Goal: Use online tool/utility: Utilize a website feature to perform a specific function

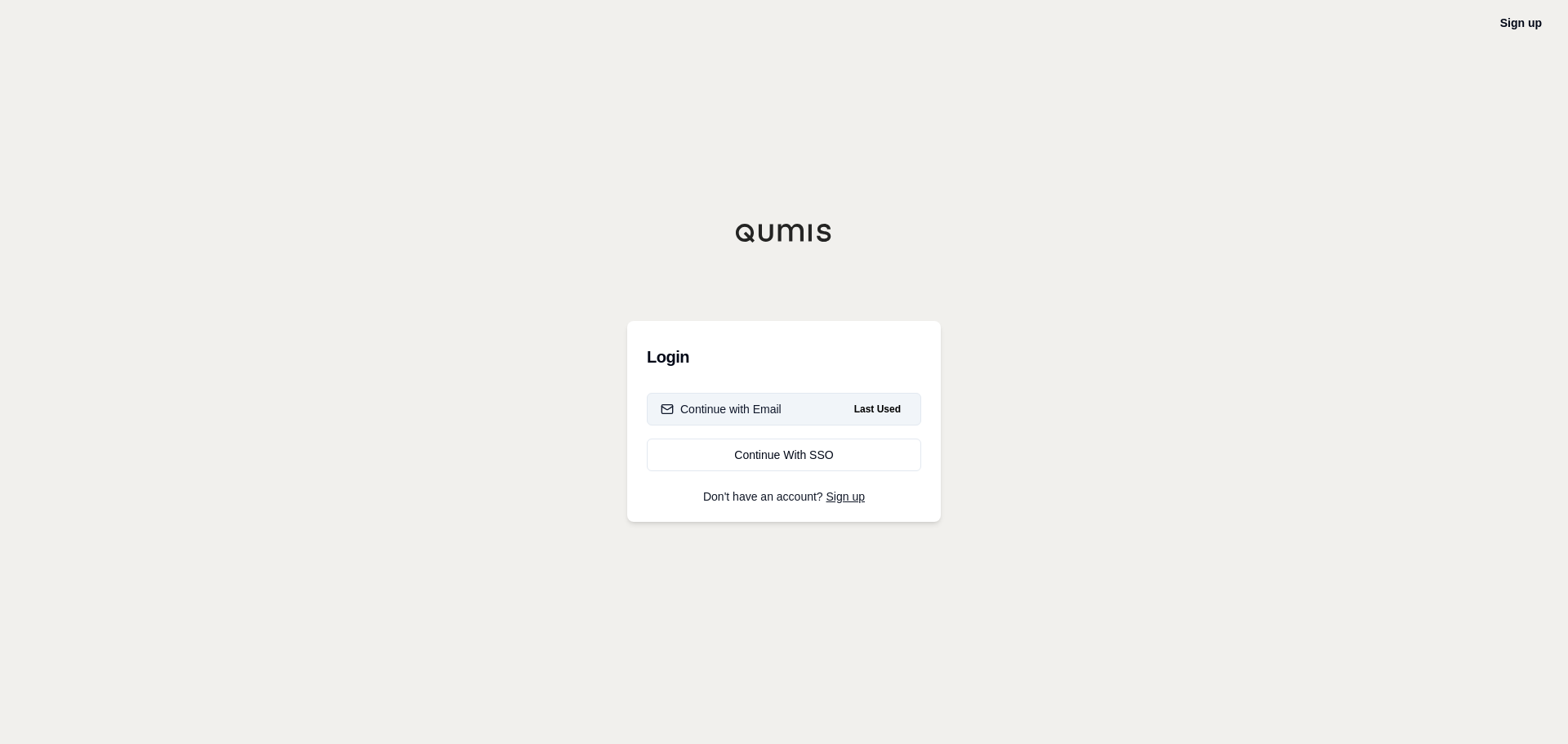
click at [696, 417] on div "Continue with Email" at bounding box center [721, 409] width 121 height 17
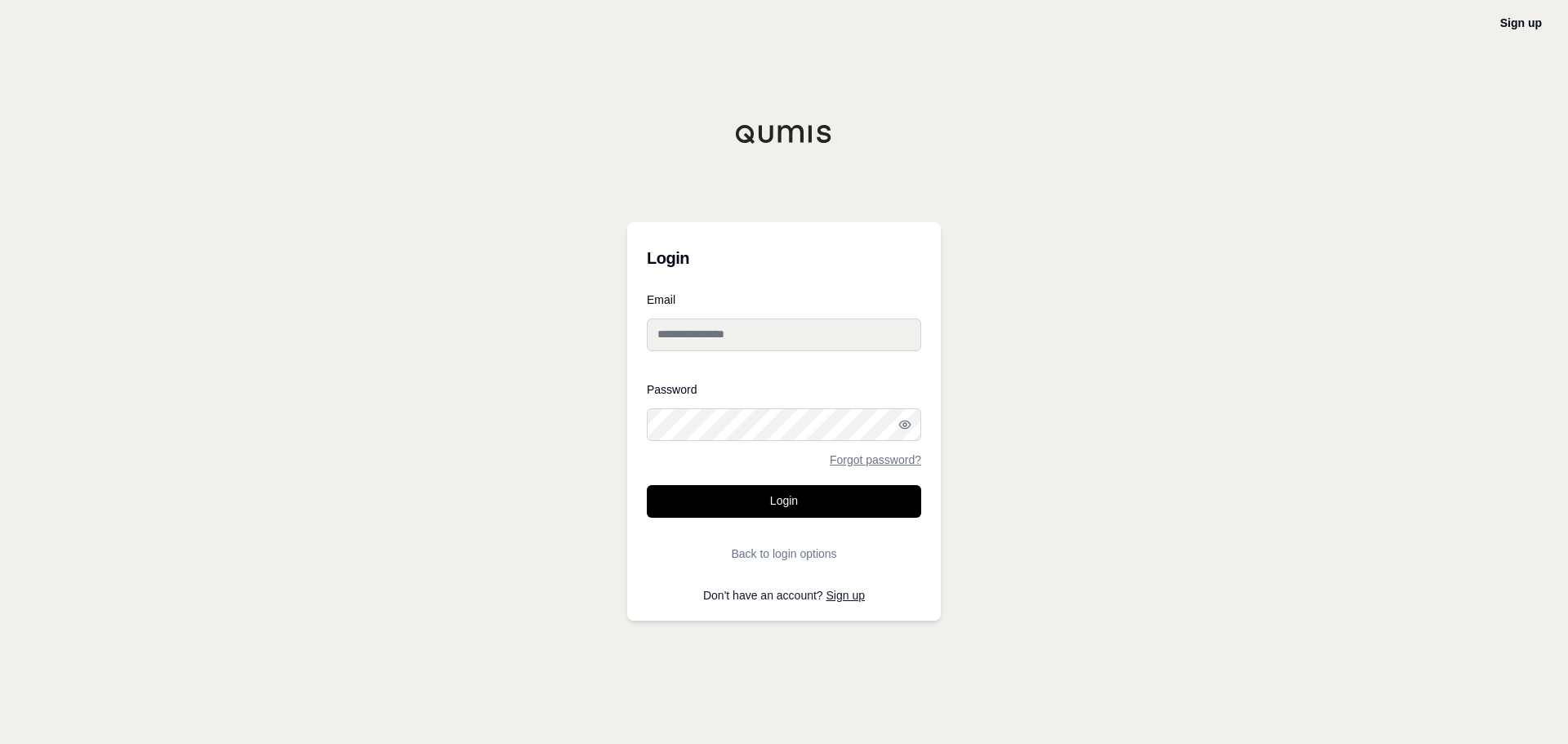
type input "**********"
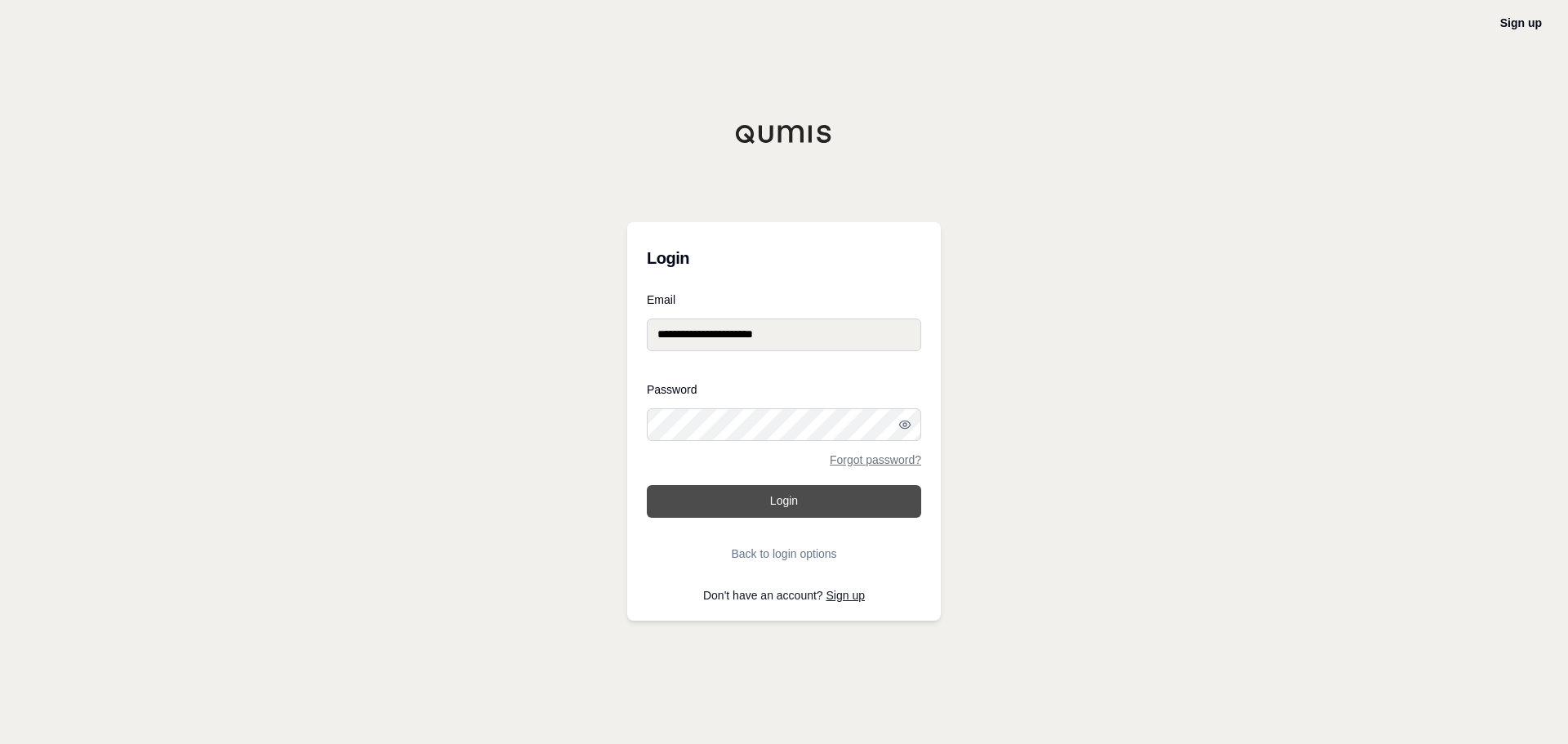
click at [806, 500] on button "Login" at bounding box center [784, 501] width 275 height 33
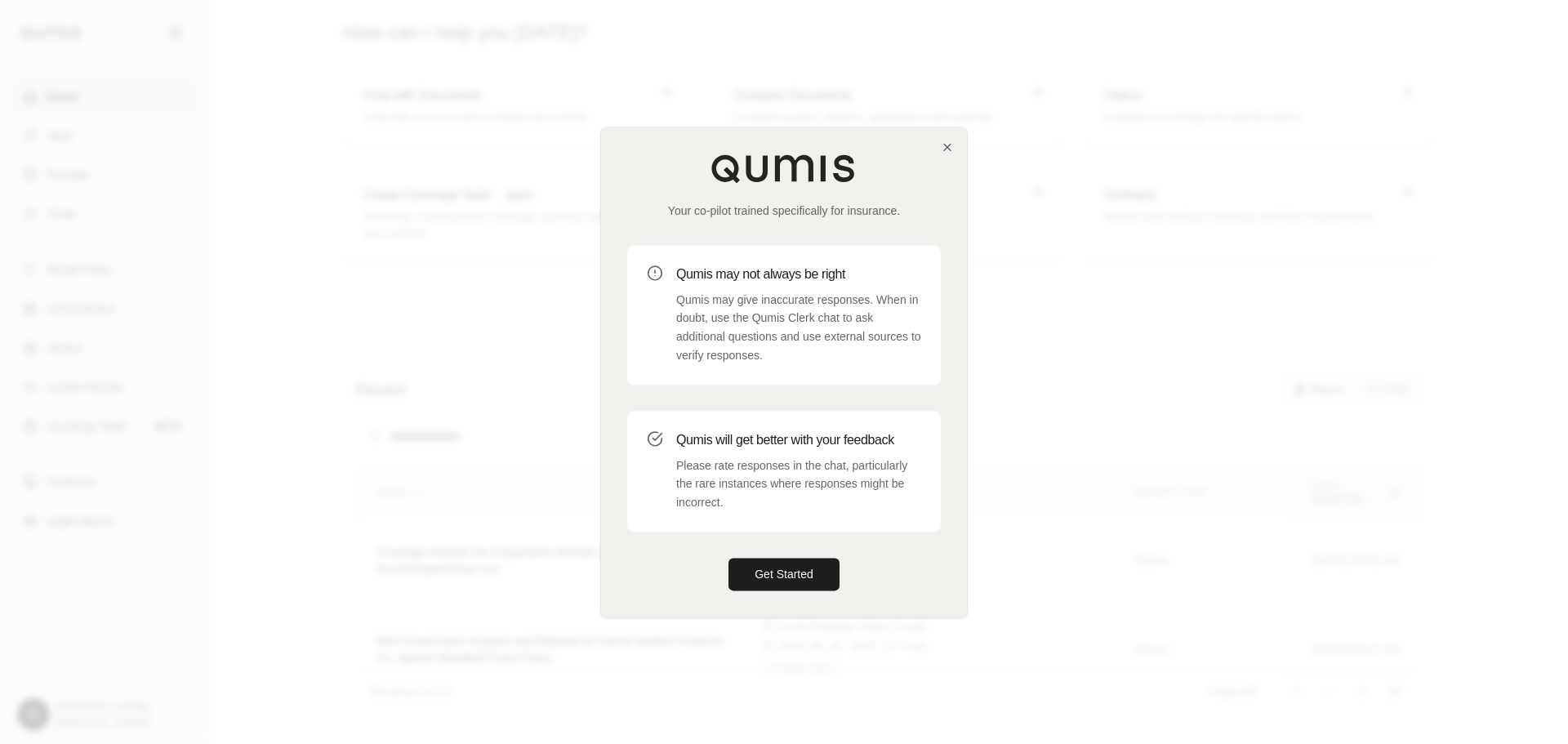
drag, startPoint x: 792, startPoint y: 582, endPoint x: 673, endPoint y: 551, distance: 123.0
click at [792, 582] on button "Get Started" at bounding box center [784, 574] width 111 height 33
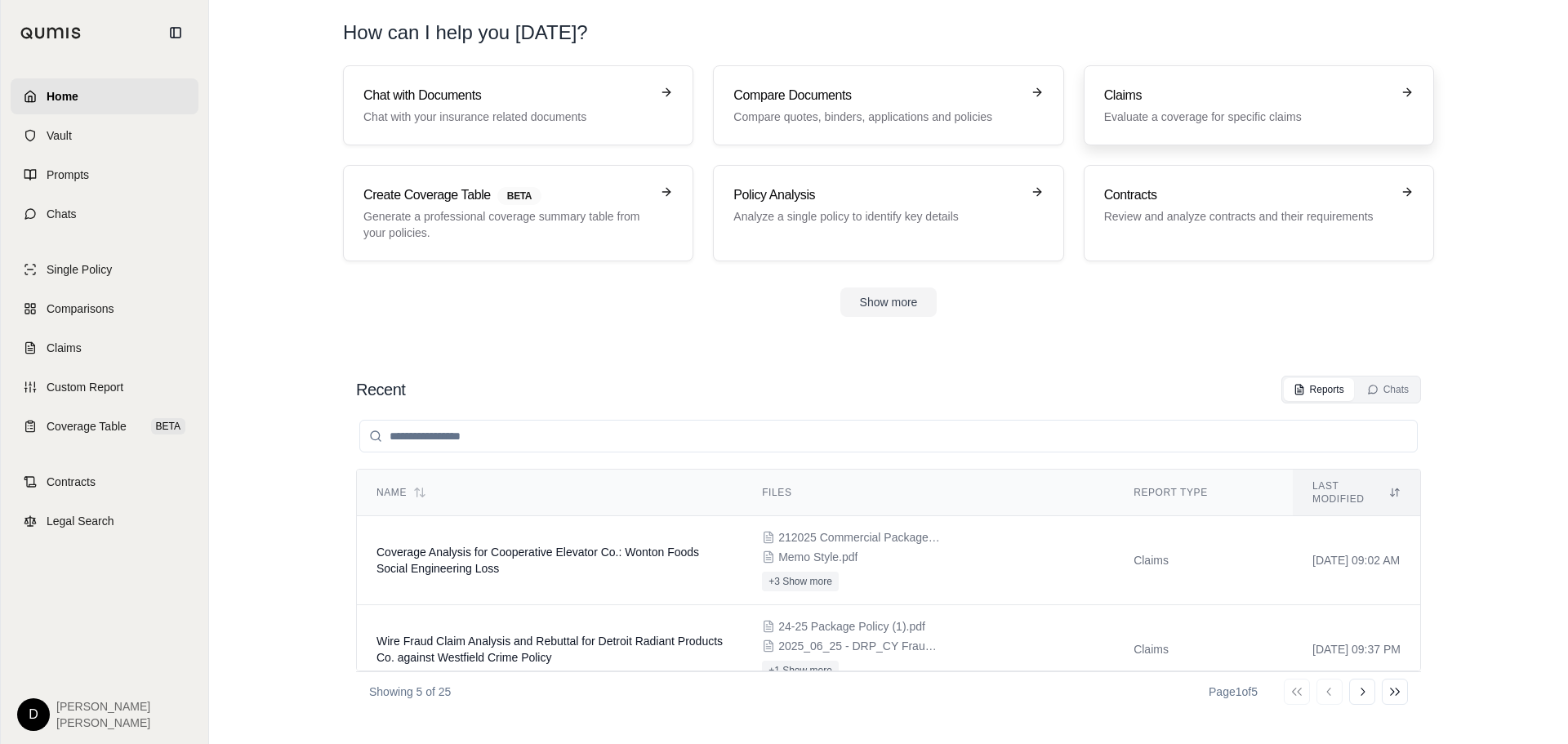
click at [1174, 90] on h3 "Claims" at bounding box center [1247, 96] width 287 height 20
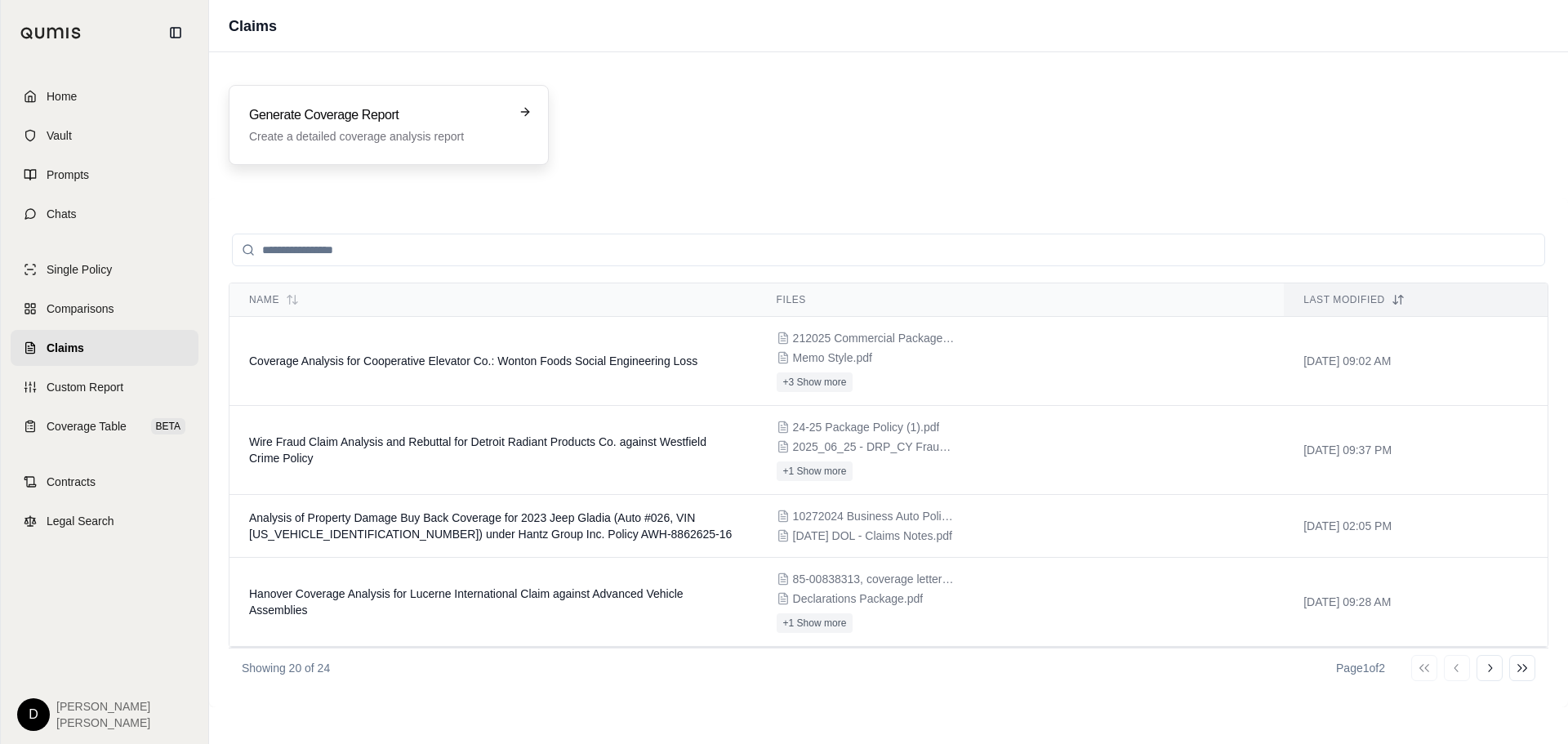
click at [350, 126] on div "Generate Coverage Report Create a detailed coverage analysis report" at bounding box center [377, 125] width 256 height 39
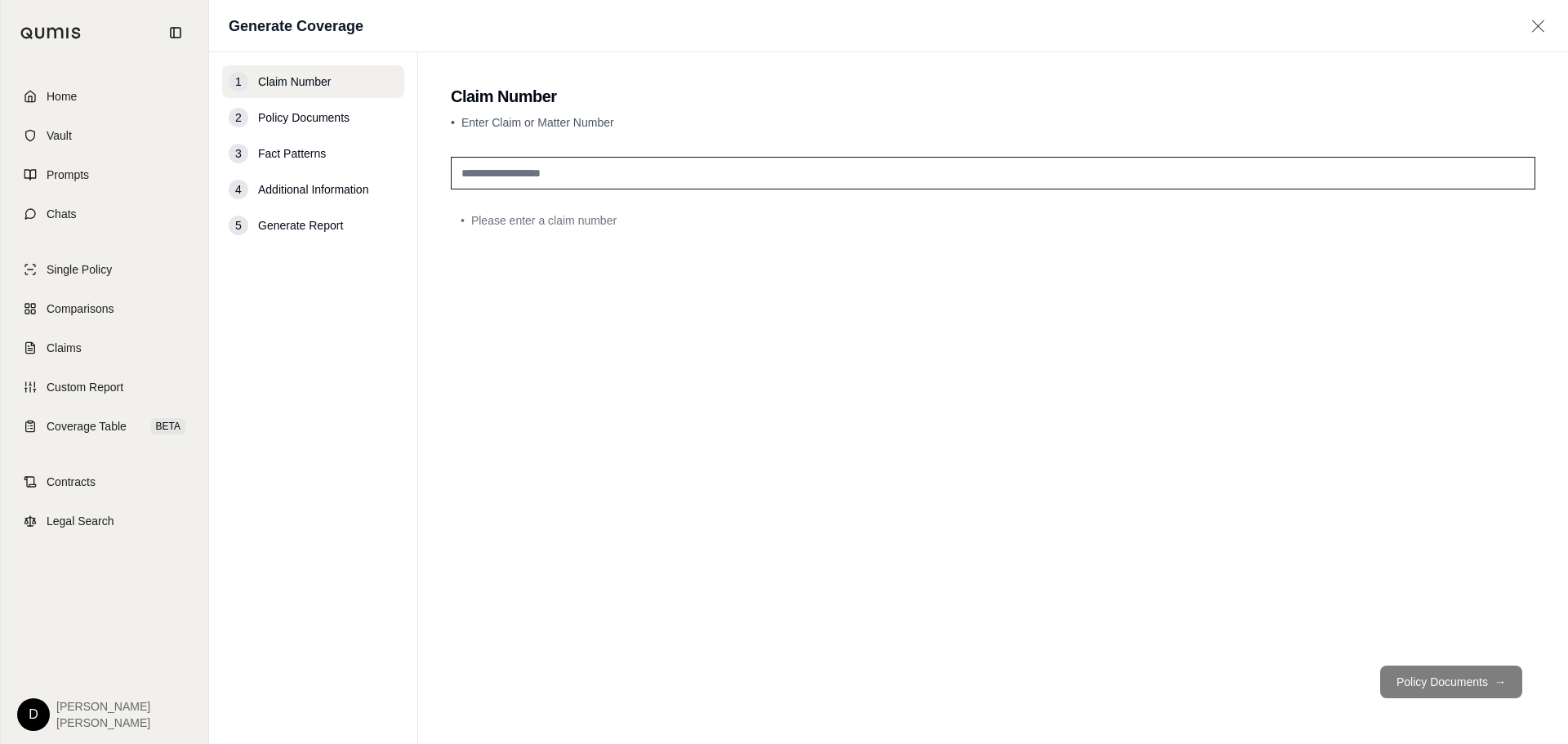
click at [551, 168] on input "text" at bounding box center [993, 172] width 1084 height 33
type input "**********"
click at [1462, 675] on button "Policy Documents →" at bounding box center [1451, 682] width 142 height 33
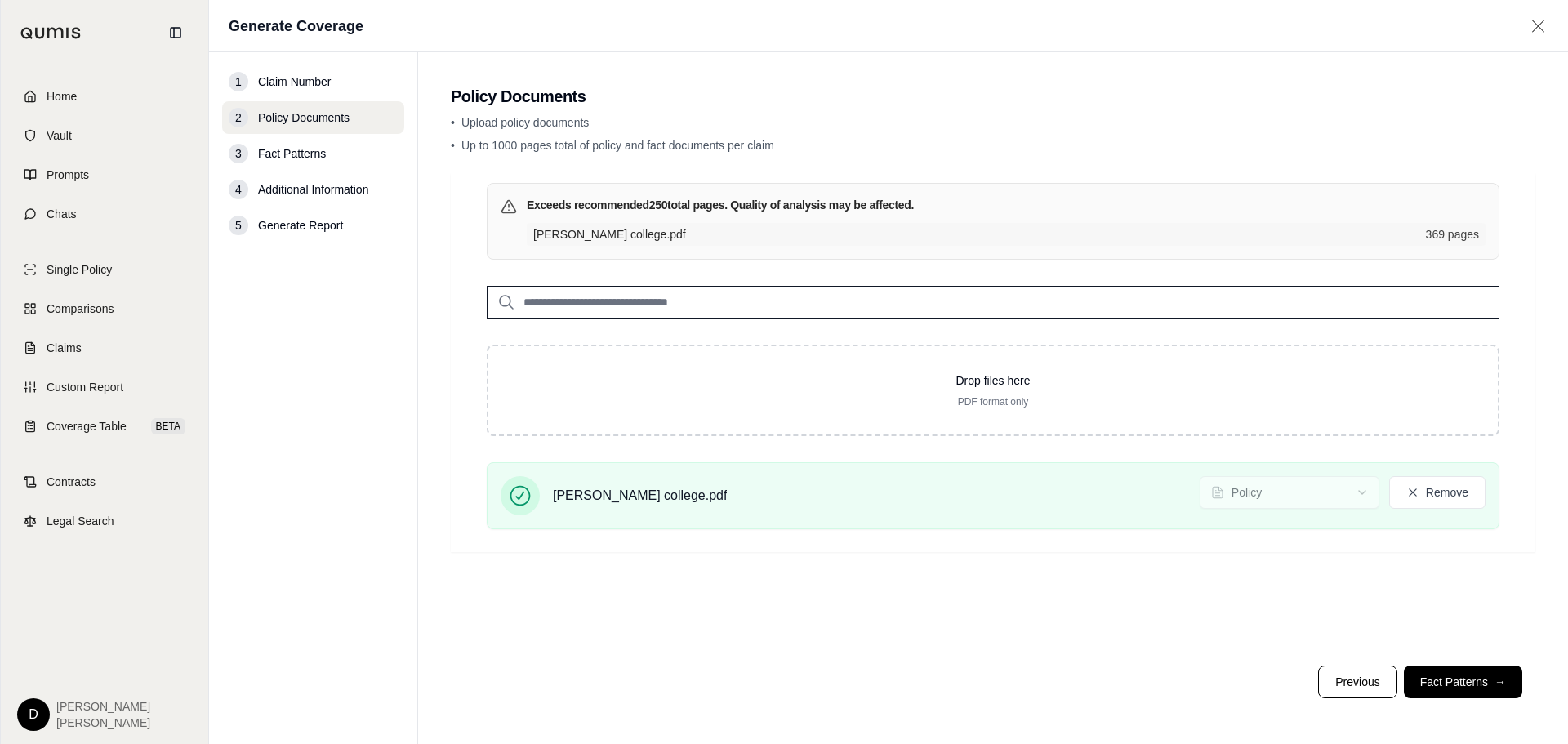
drag, startPoint x: 1473, startPoint y: 682, endPoint x: 1402, endPoint y: 672, distance: 71.7
click at [1473, 682] on button "Fact Patterns →" at bounding box center [1463, 682] width 118 height 33
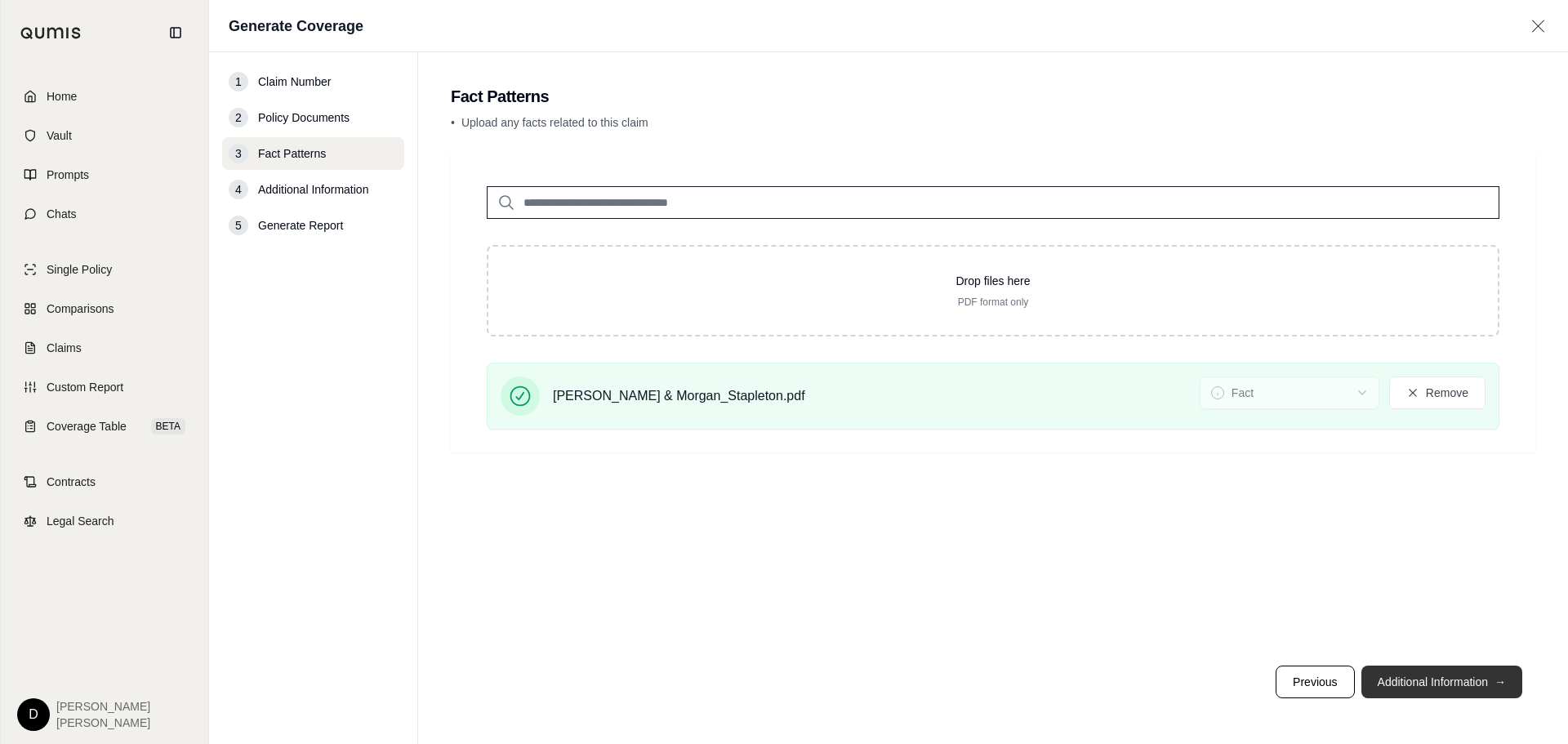
drag, startPoint x: 1434, startPoint y: 684, endPoint x: 1442, endPoint y: 673, distance: 13.6
click at [1434, 684] on button "Additional Information →" at bounding box center [1441, 682] width 161 height 33
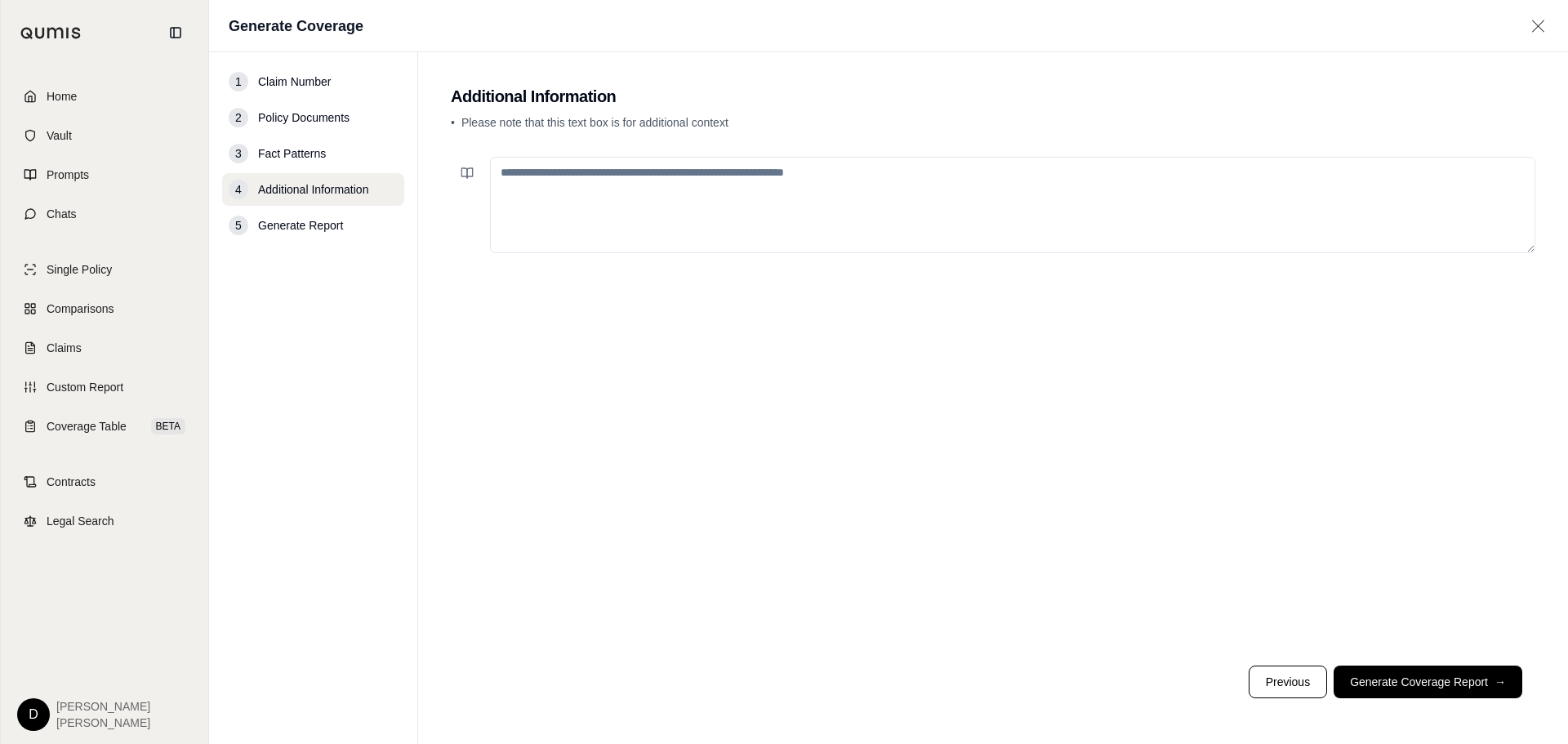
click at [744, 227] on textarea at bounding box center [1012, 205] width 1045 height 97
paste textarea "**********"
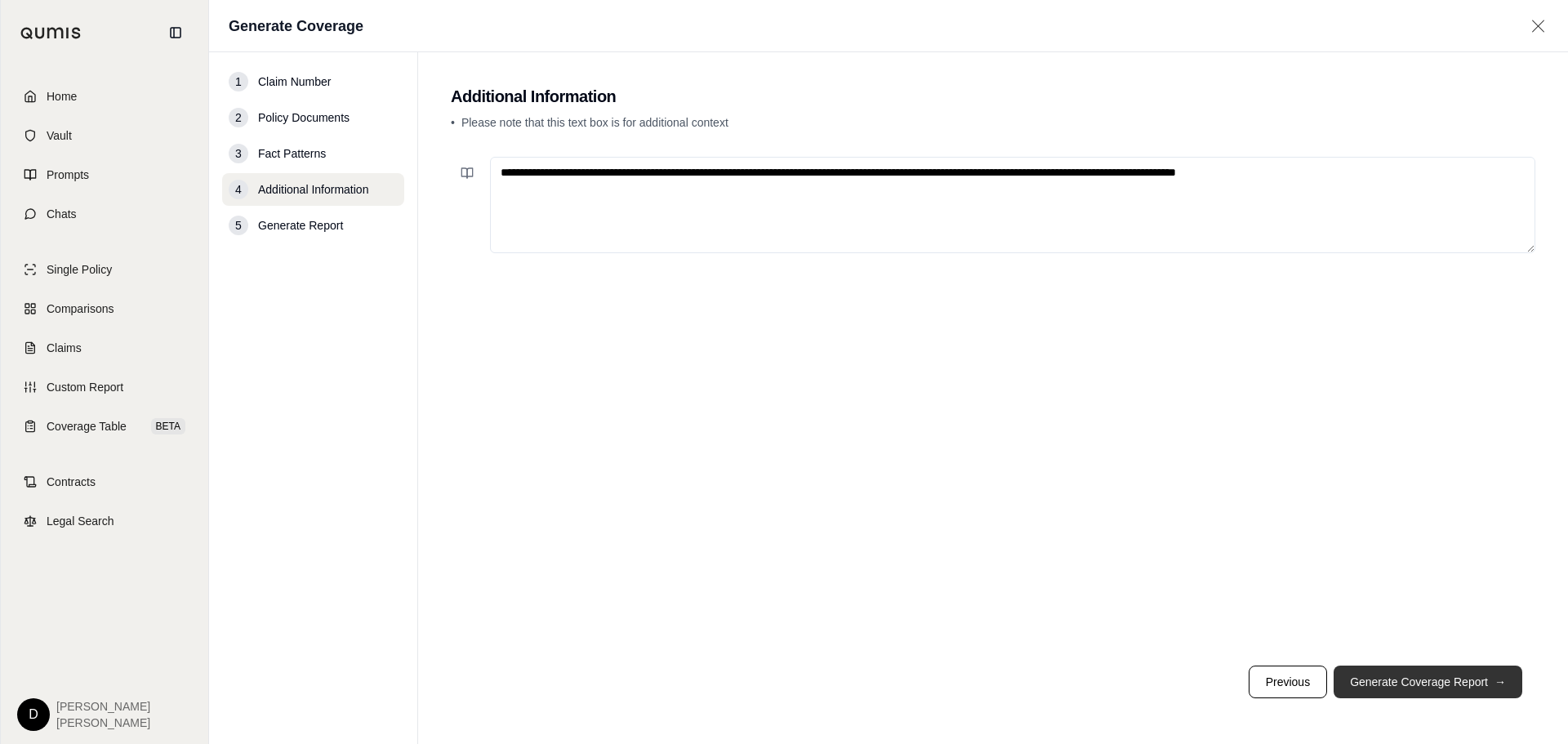
type textarea "**********"
click at [1454, 683] on button "Generate Coverage Report →" at bounding box center [1428, 682] width 189 height 33
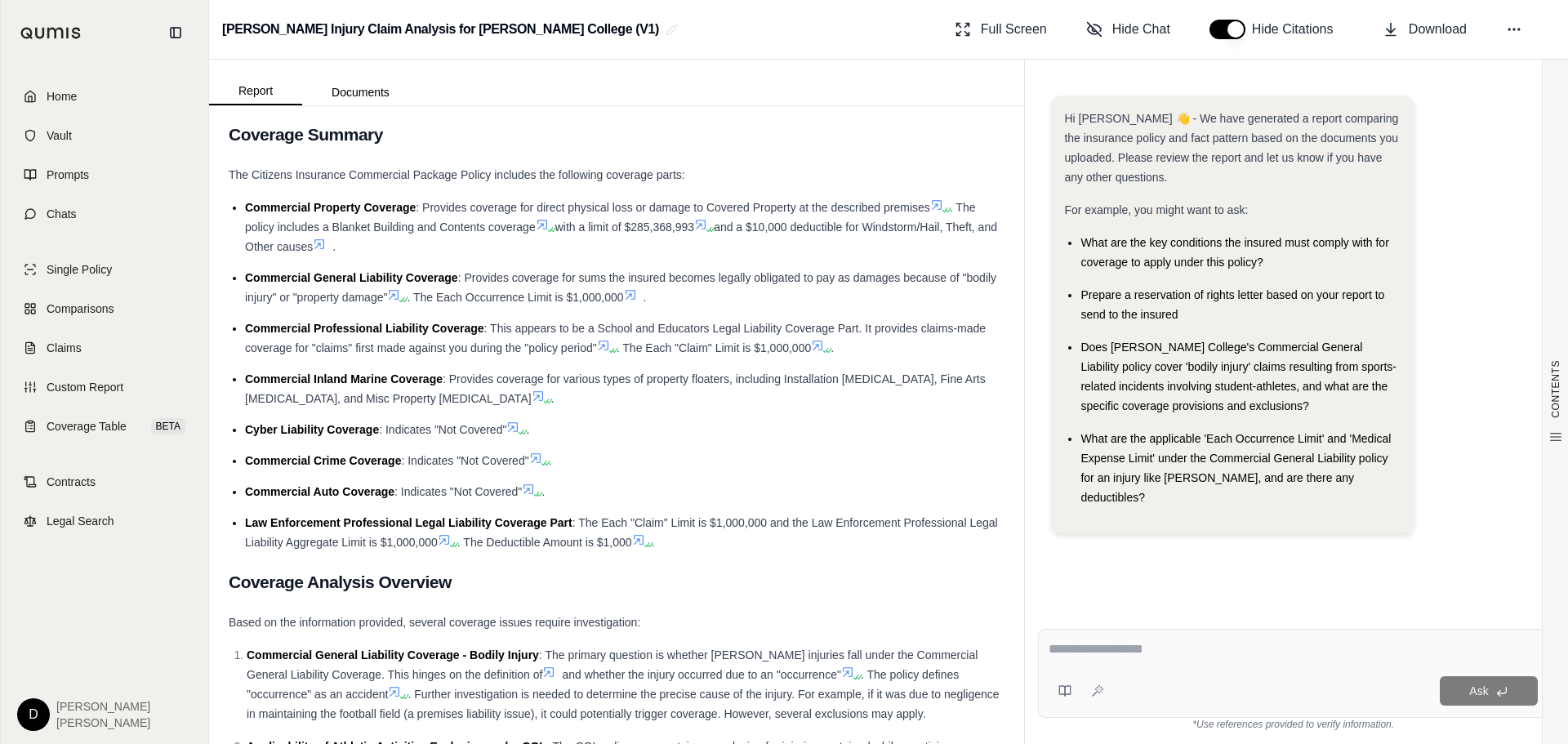
scroll to position [572, 0]
click at [400, 574] on h2 "Coverage Analysis Overview" at bounding box center [617, 580] width 776 height 34
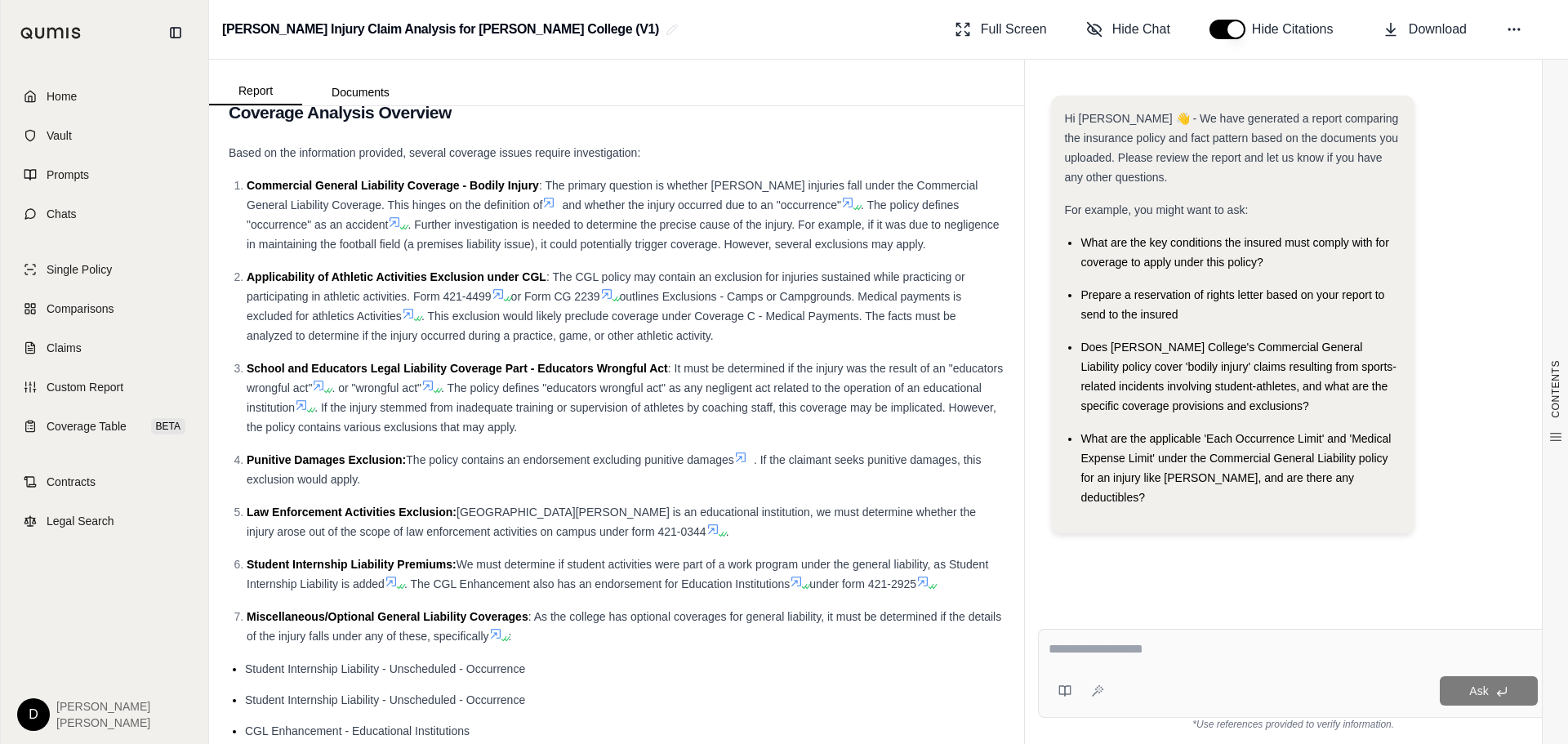
scroll to position [1062, 0]
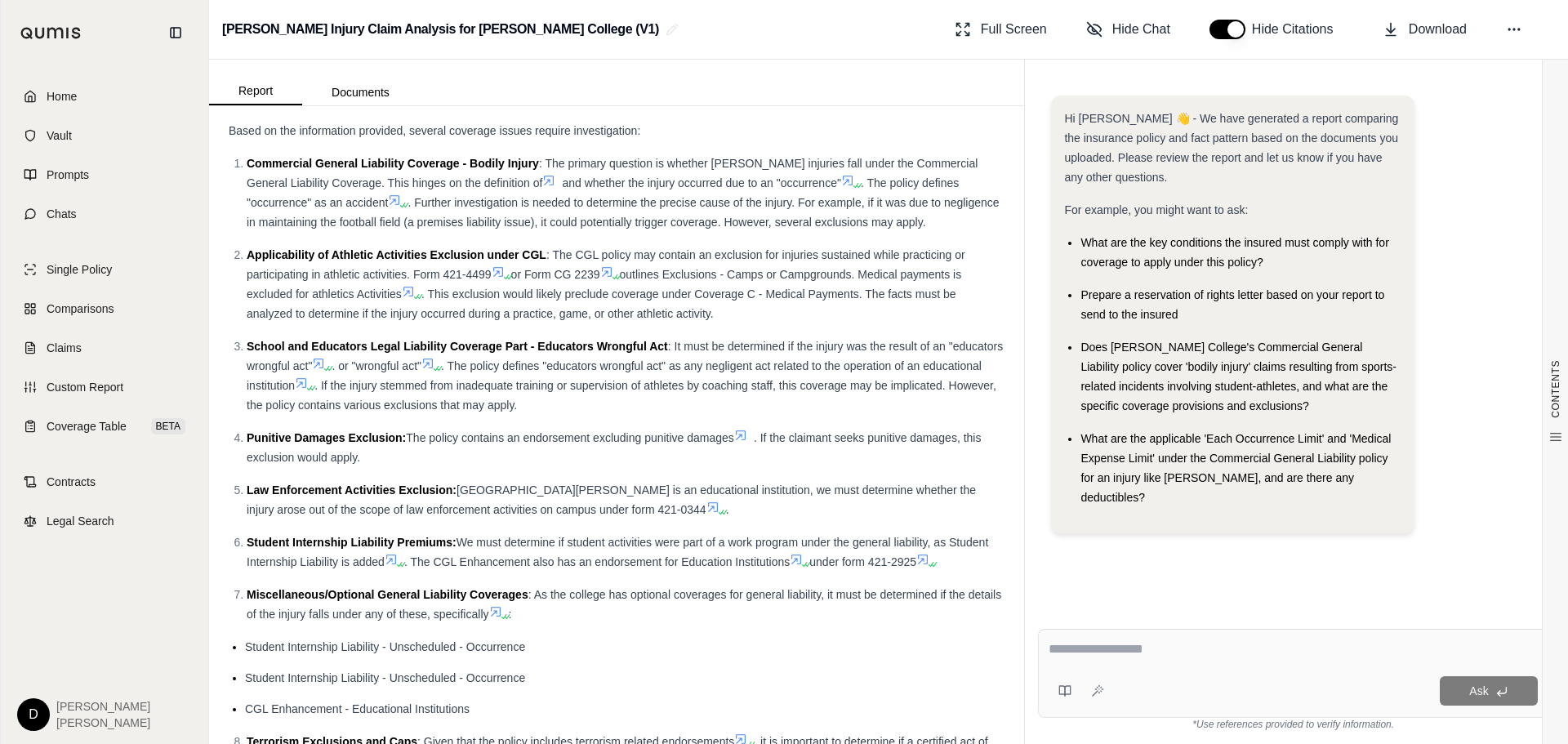
click at [500, 273] on icon at bounding box center [498, 272] width 10 height 10
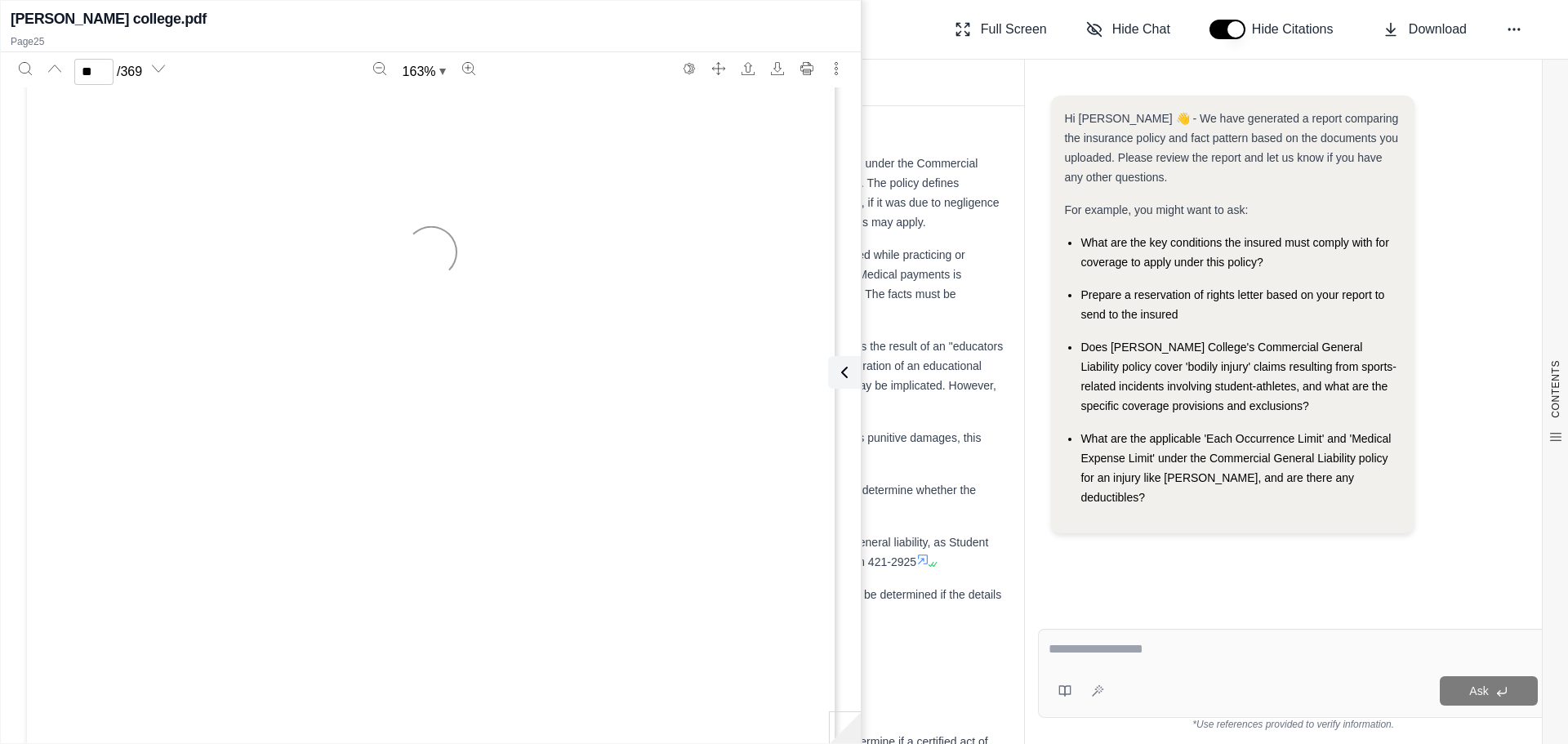
scroll to position [25298, 0]
type input "**"
click at [844, 374] on icon at bounding box center [841, 372] width 20 height 20
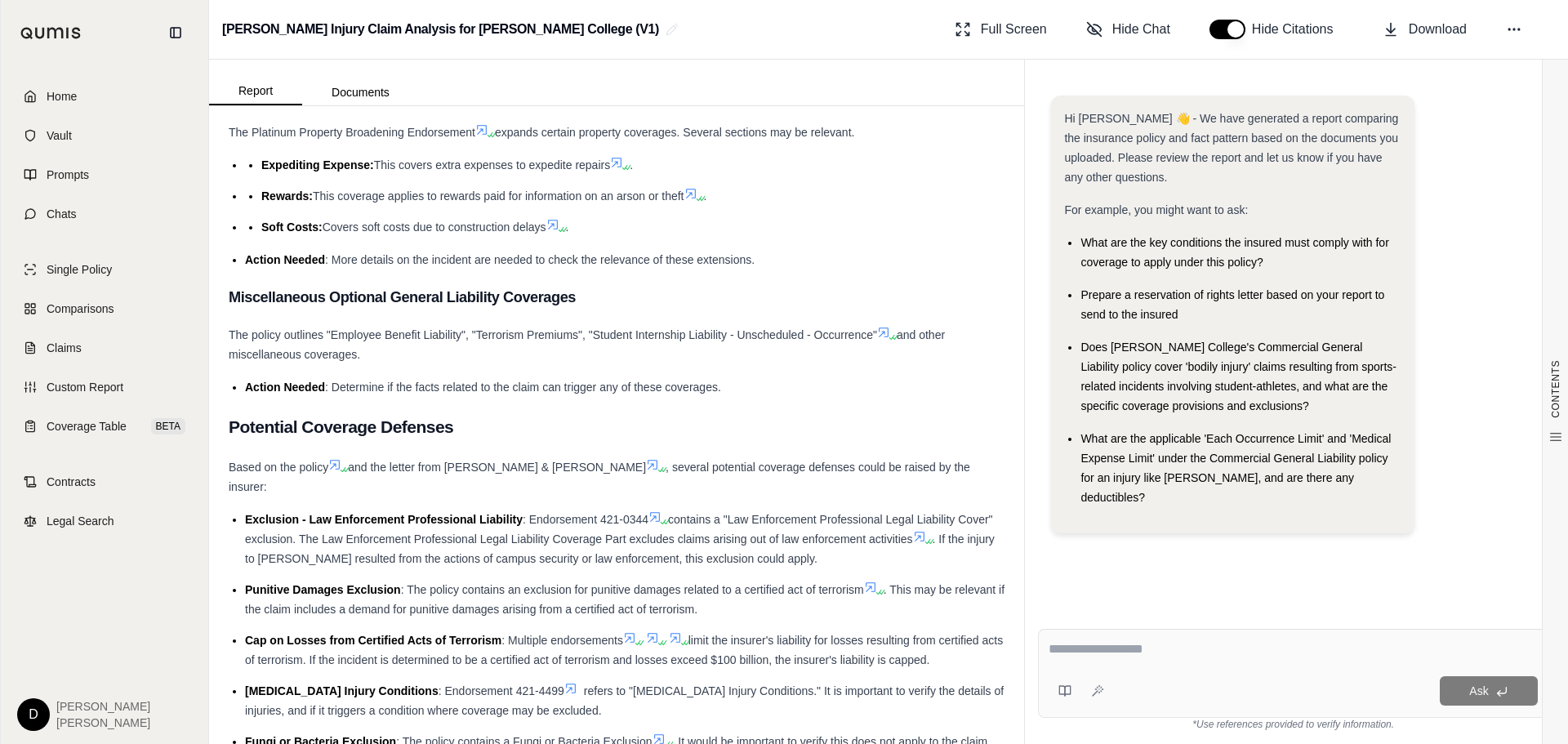
scroll to position [4003, 0]
